Goal: Transaction & Acquisition: Purchase product/service

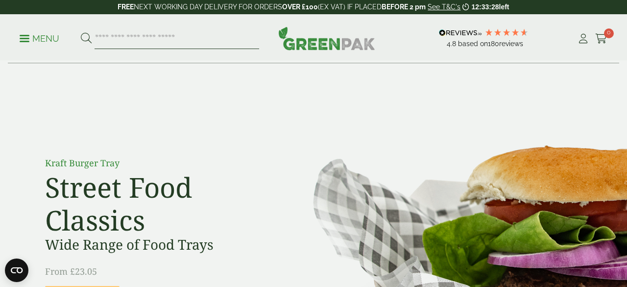
click at [122, 34] on input "search" at bounding box center [177, 38] width 165 height 21
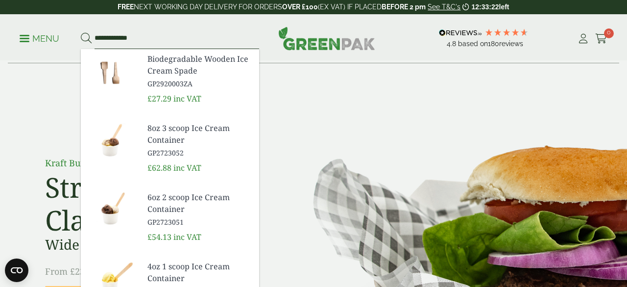
type input "**********"
click at [81, 32] on button at bounding box center [86, 38] width 11 height 13
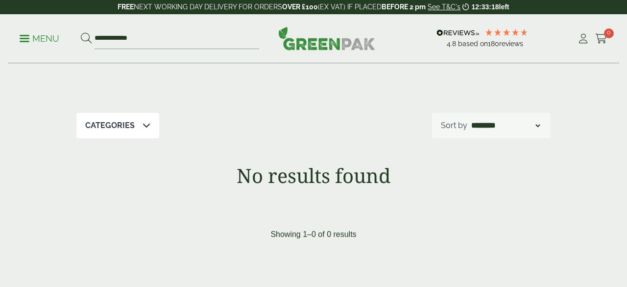
scroll to position [66, 0]
click at [155, 126] on div "Categories" at bounding box center [117, 124] width 83 height 25
click at [144, 119] on span at bounding box center [147, 125] width 8 height 12
click at [45, 37] on p "Menu" at bounding box center [40, 39] width 40 height 12
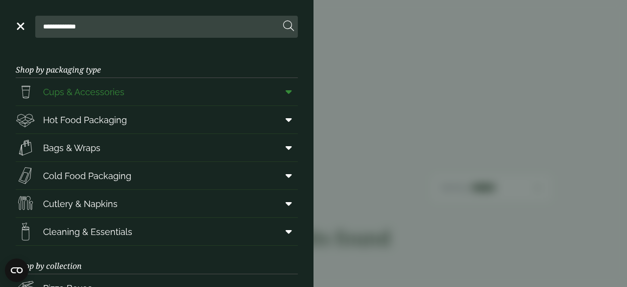
click at [82, 89] on span "Cups & Accessories" at bounding box center [83, 91] width 81 height 13
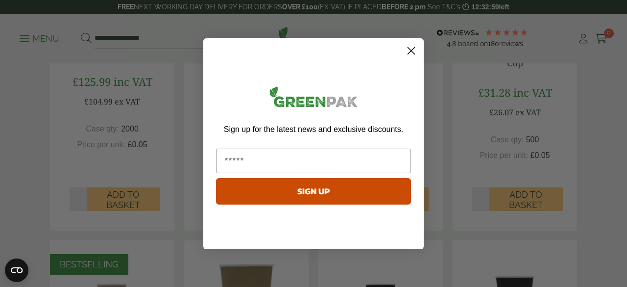
scroll to position [46, 0]
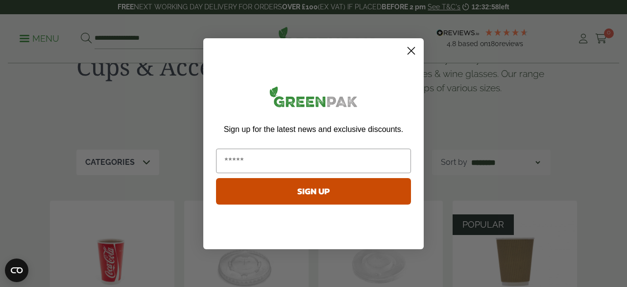
click at [407, 49] on circle "Close dialog" at bounding box center [411, 50] width 16 height 16
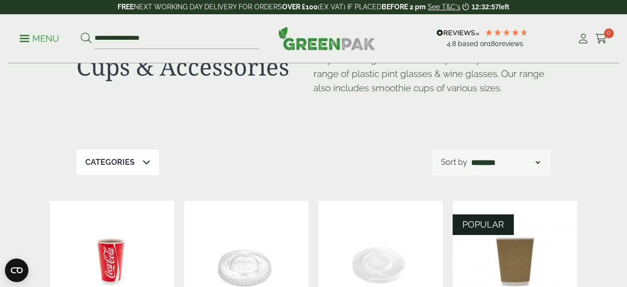
scroll to position [0, 0]
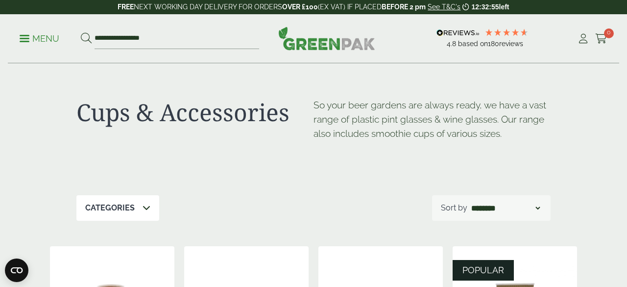
click at [43, 44] on p "Menu" at bounding box center [40, 39] width 40 height 12
